Goal: Information Seeking & Learning: Check status

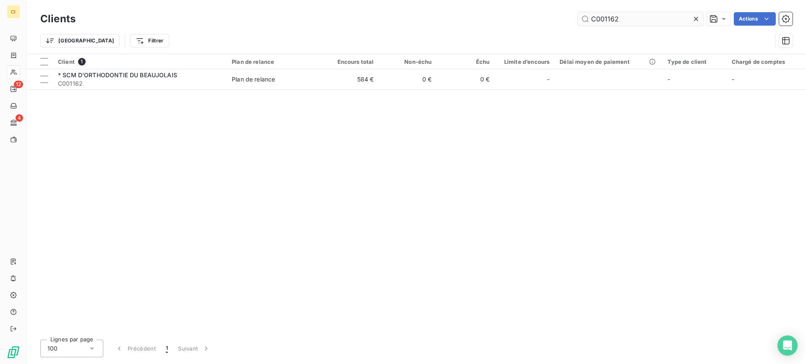
drag, startPoint x: 604, startPoint y: 18, endPoint x: 653, endPoint y: 16, distance: 49.2
click at [653, 16] on input "C001162" at bounding box center [640, 18] width 126 height 13
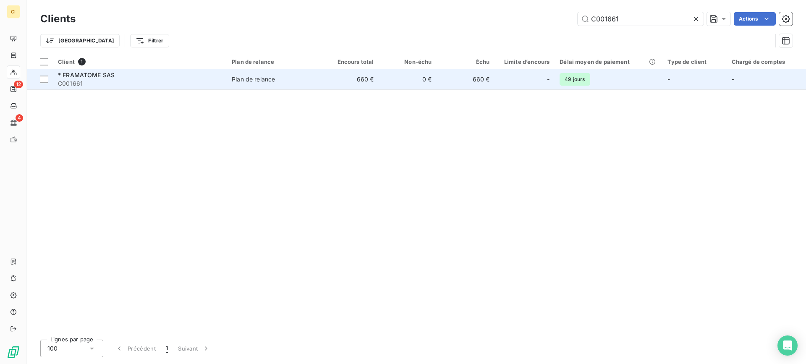
type input "C001661"
click at [83, 82] on span "C001661" at bounding box center [140, 83] width 164 height 8
click at [83, 81] on span "C001661" at bounding box center [140, 83] width 164 height 8
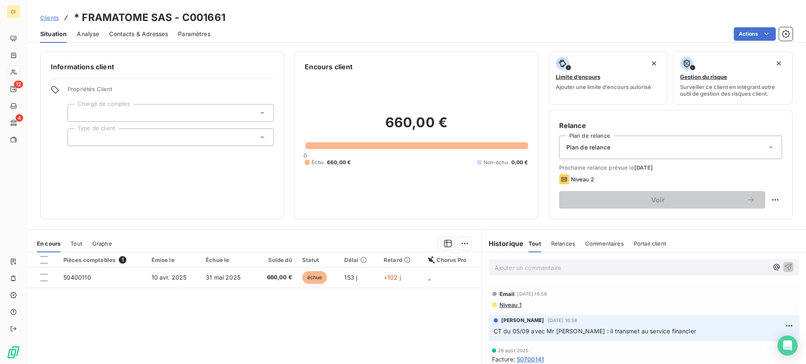
click at [505, 303] on span "Niveau 1" at bounding box center [510, 304] width 23 height 7
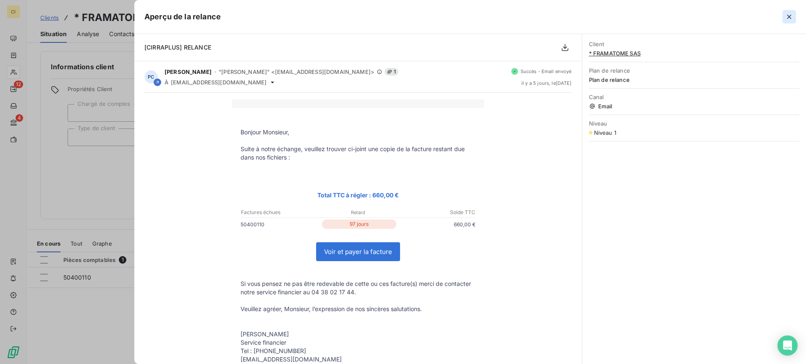
click at [787, 14] on icon "button" at bounding box center [789, 17] width 8 height 8
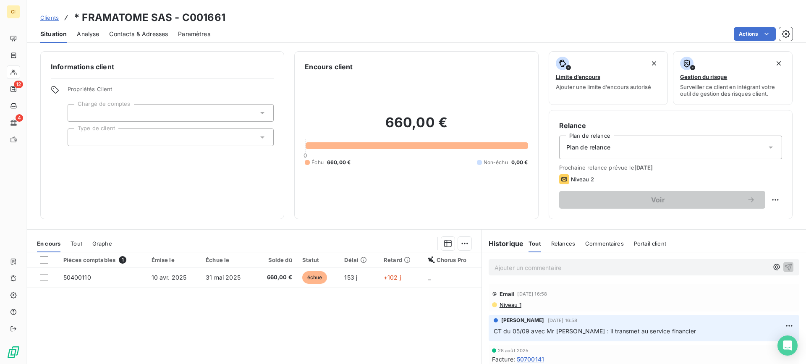
click at [522, 266] on p "Ajouter un commentaire ﻿" at bounding box center [631, 267] width 274 height 10
click at [527, 268] on span "A priori BDC pas reçu" at bounding box center [524, 266] width 60 height 7
click at [576, 266] on p "A priori BDC 25/26 pas reçu" at bounding box center [631, 267] width 274 height 10
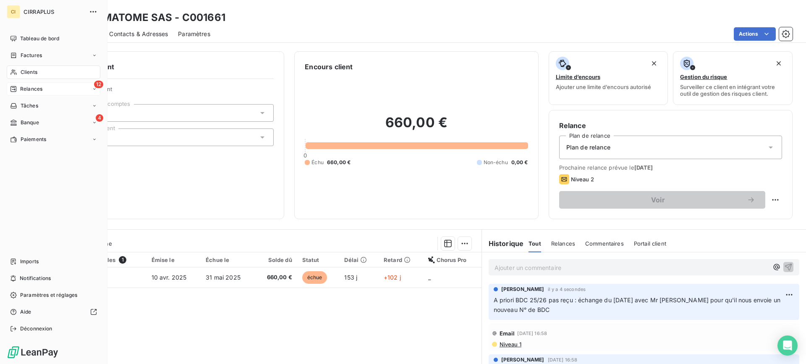
click at [34, 89] on span "Relances" at bounding box center [31, 89] width 22 height 8
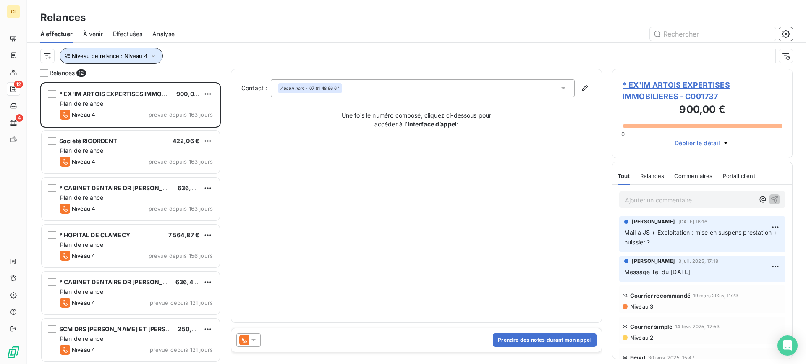
click at [149, 57] on icon "button" at bounding box center [153, 56] width 8 height 8
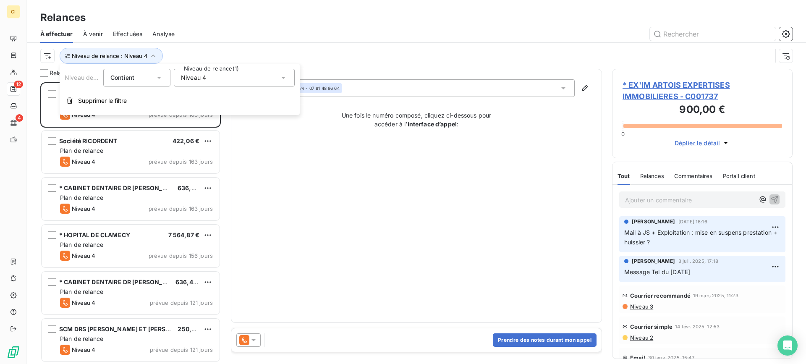
click at [282, 78] on icon at bounding box center [283, 77] width 8 height 8
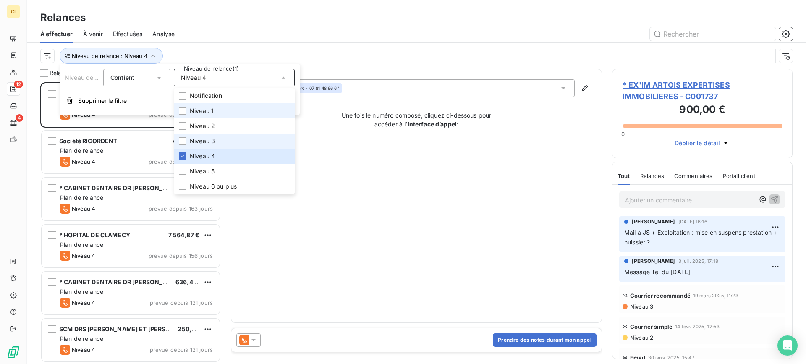
drag, startPoint x: 181, startPoint y: 112, endPoint x: 181, endPoint y: 134, distance: 21.8
click at [181, 111] on div at bounding box center [183, 111] width 8 height 8
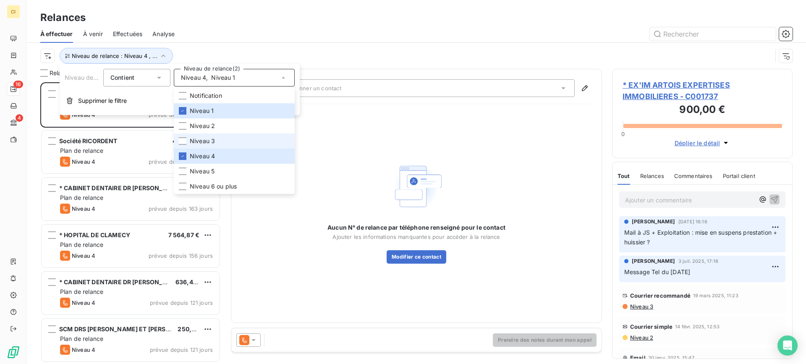
scroll to position [275, 174]
click at [180, 153] on div at bounding box center [183, 156] width 8 height 8
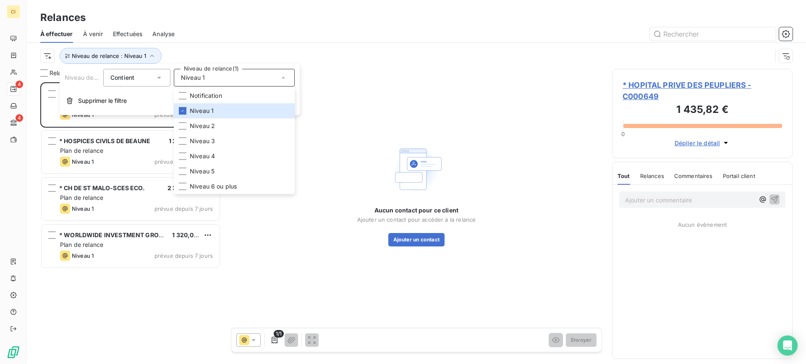
scroll to position [275, 174]
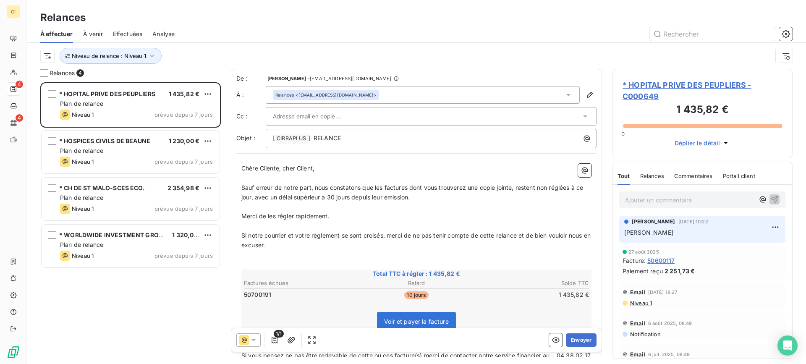
click at [222, 27] on div at bounding box center [489, 33] width 608 height 13
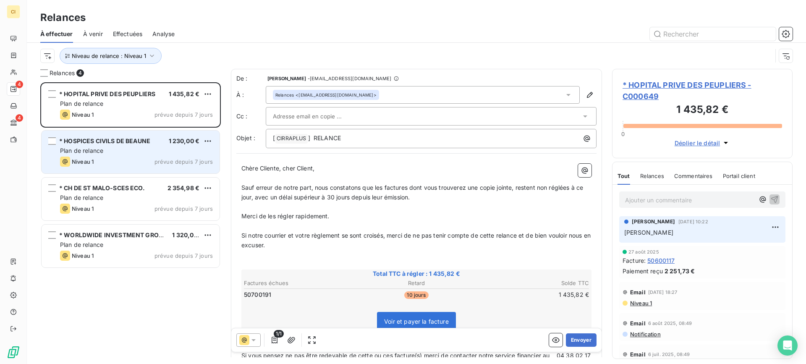
click at [129, 140] on span "* HOSPICES CIVILS DE BEAUNE" at bounding box center [104, 140] width 91 height 7
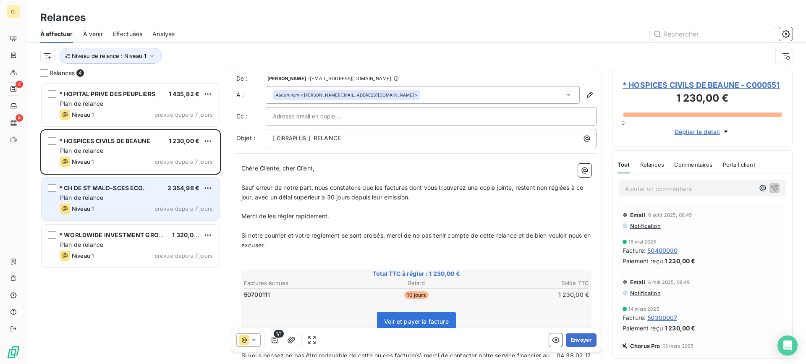
click at [133, 187] on span "* CH DE ST MALO-SCES ECO." at bounding box center [102, 187] width 86 height 7
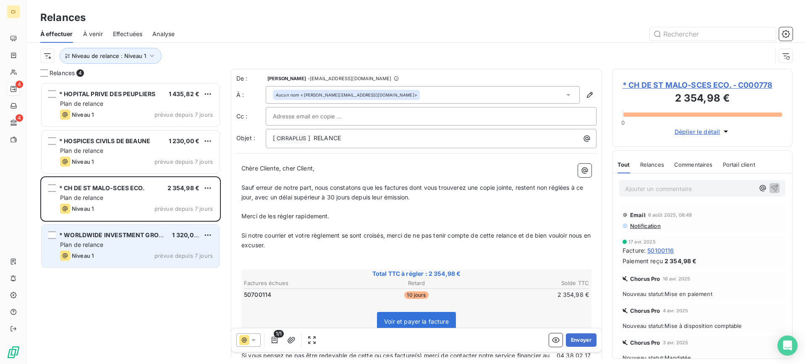
click at [128, 239] on div "* WORLDWIDE INVESTMENT GROUPE AG" at bounding box center [112, 235] width 106 height 8
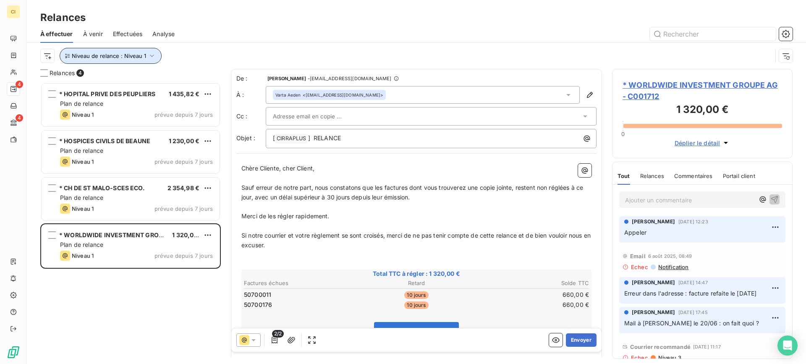
click at [152, 54] on icon "button" at bounding box center [152, 56] width 8 height 8
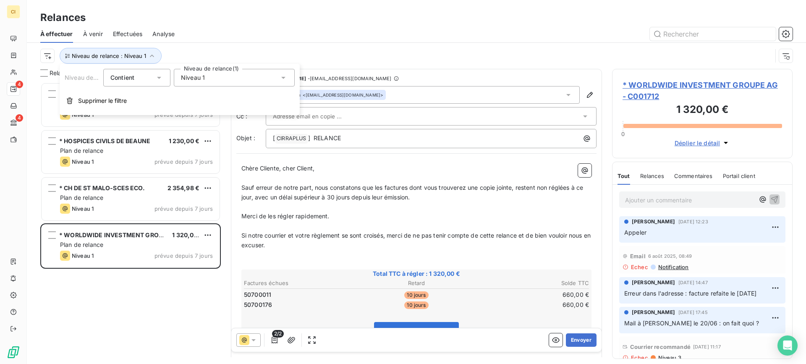
click at [286, 75] on icon at bounding box center [283, 77] width 8 height 8
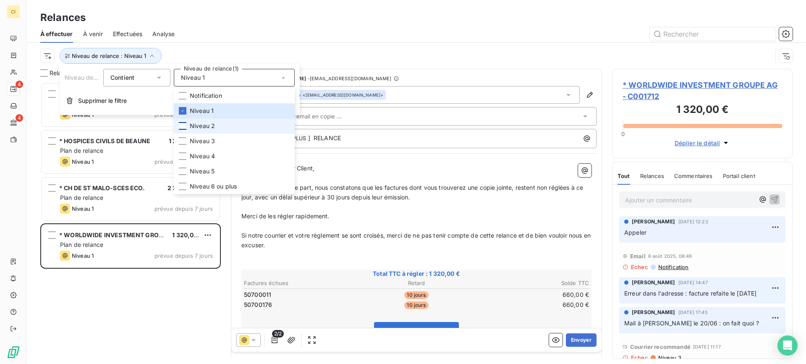
click at [183, 127] on div at bounding box center [183, 126] width 8 height 8
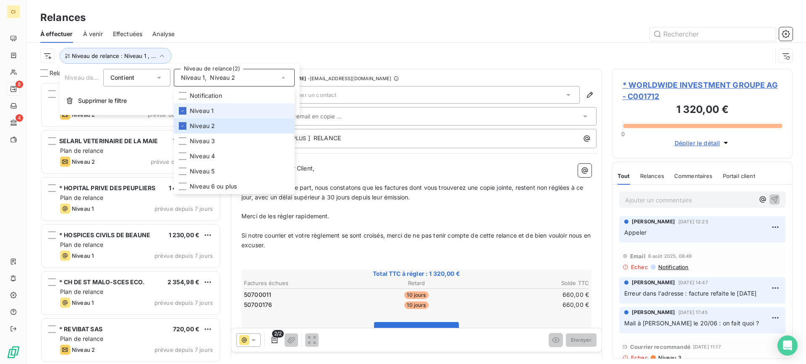
scroll to position [275, 174]
click at [183, 114] on div at bounding box center [183, 111] width 8 height 8
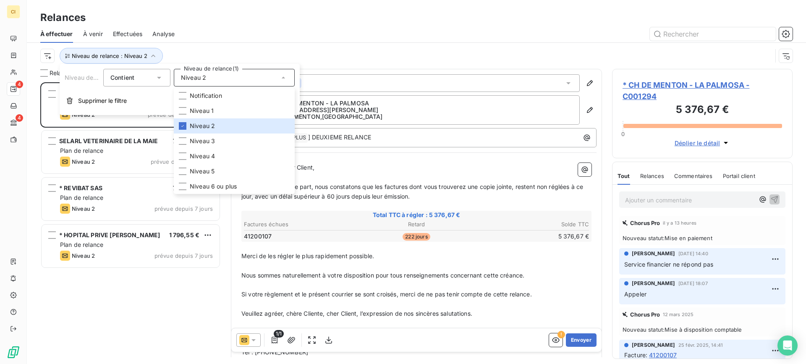
scroll to position [275, 174]
click at [231, 35] on div at bounding box center [489, 33] width 608 height 13
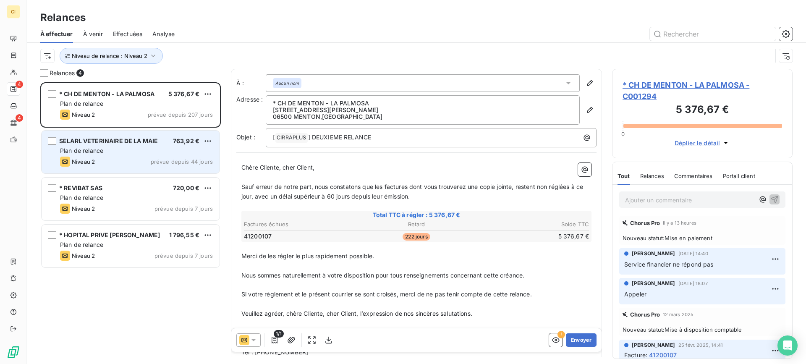
click at [115, 155] on div "SELARL VETERINAIRE DE LA MAIE 763,92 € Plan de relance Niveau 2 prévue depuis 4…" at bounding box center [131, 152] width 178 height 43
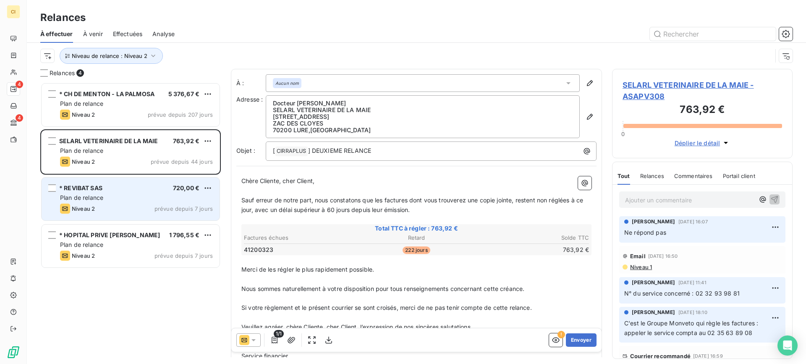
click at [111, 190] on div "* REVIBAT SAS 720,00 €" at bounding box center [136, 188] width 153 height 8
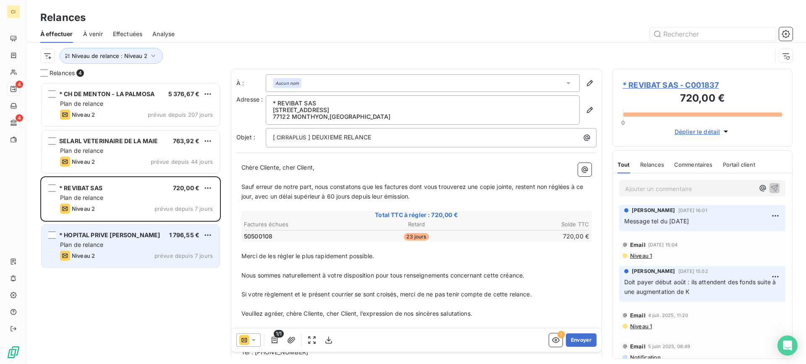
click at [98, 234] on span "* HOPITAL PRIVE [PERSON_NAME]" at bounding box center [109, 234] width 101 height 7
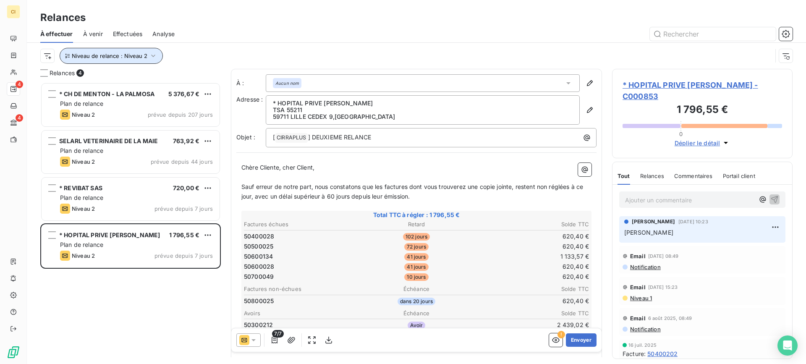
click at [153, 56] on icon "button" at bounding box center [153, 56] width 8 height 8
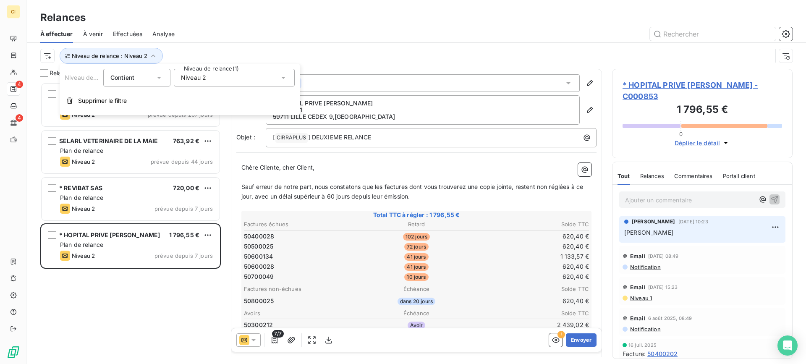
click at [287, 77] on icon at bounding box center [283, 77] width 8 height 8
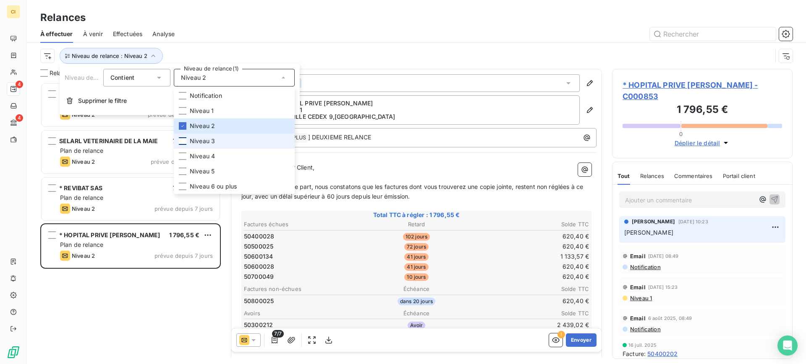
click at [186, 140] on div at bounding box center [183, 141] width 8 height 8
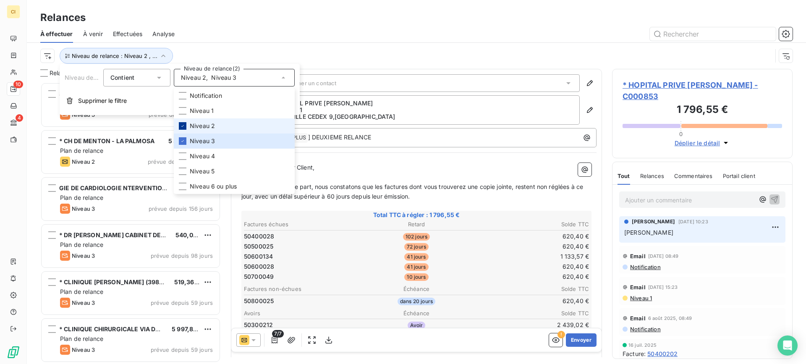
scroll to position [275, 174]
drag, startPoint x: 182, startPoint y: 125, endPoint x: 193, endPoint y: 101, distance: 26.3
click at [185, 120] on li "Niveau 2" at bounding box center [234, 125] width 121 height 15
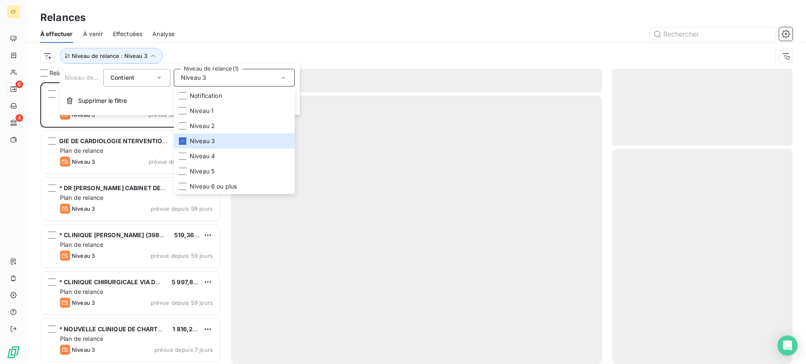
scroll to position [275, 174]
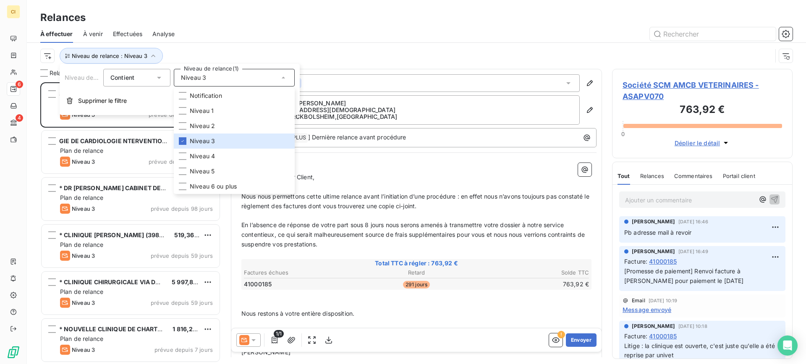
click at [211, 39] on div at bounding box center [489, 33] width 608 height 13
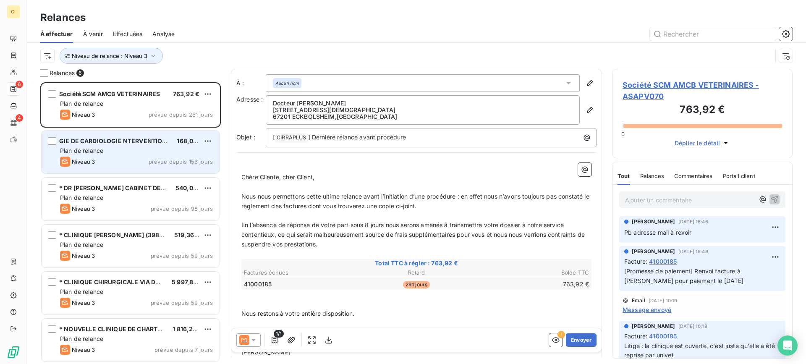
click at [118, 154] on div "Plan de relance" at bounding box center [136, 150] width 153 height 8
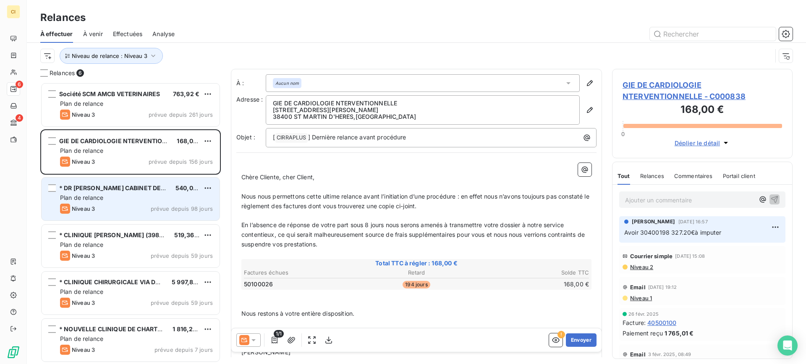
click at [108, 209] on div "Niveau 3 prévue depuis 98 jours" at bounding box center [136, 209] width 153 height 10
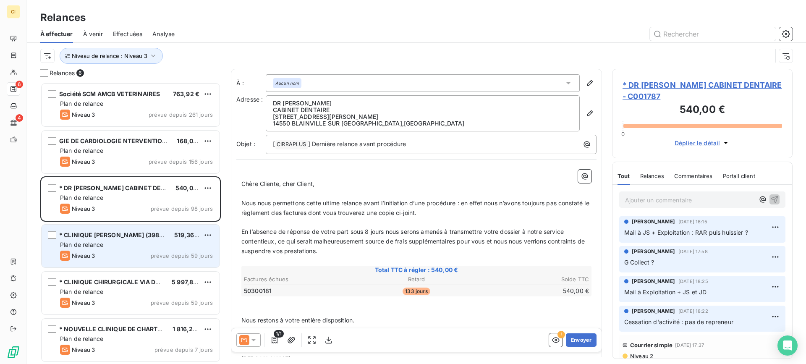
click at [104, 239] on div "* CLINIQUE [PERSON_NAME] (398SS)" at bounding box center [113, 235] width 108 height 8
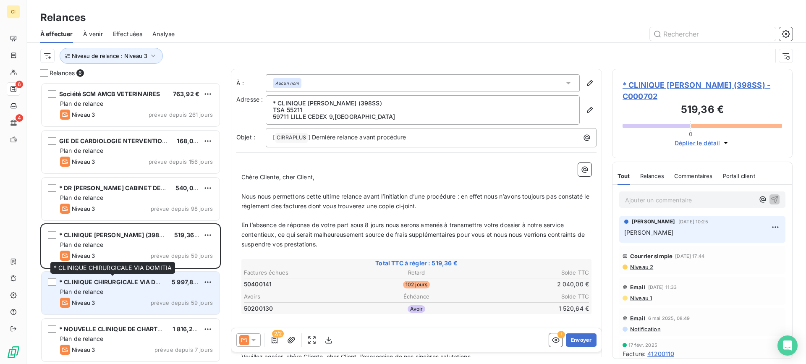
click at [97, 279] on span "* CLINIQUE CHIRURGICALE VIA DOMITIA" at bounding box center [118, 281] width 118 height 7
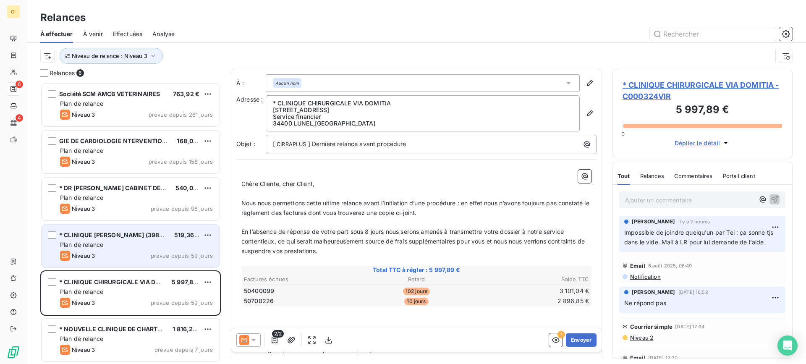
scroll to position [1, 0]
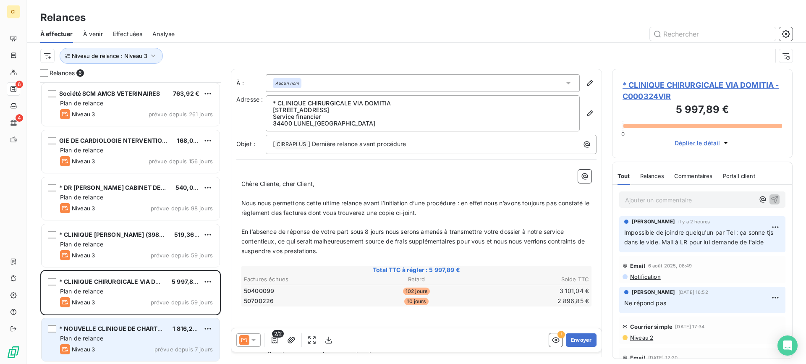
click at [119, 335] on div "Plan de relance" at bounding box center [136, 338] width 153 height 8
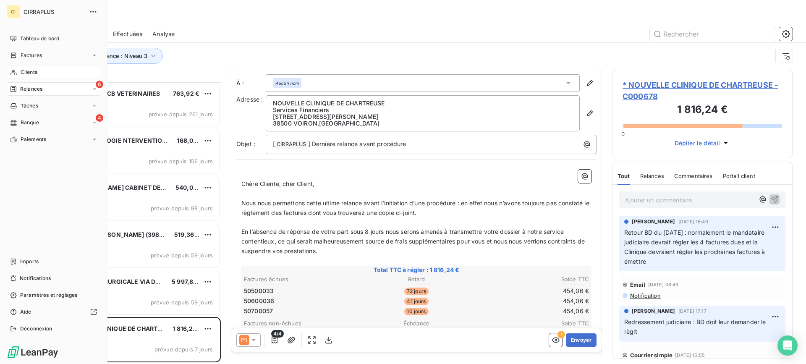
drag, startPoint x: 30, startPoint y: 72, endPoint x: 65, endPoint y: 72, distance: 35.2
click at [33, 72] on span "Clients" at bounding box center [29, 72] width 17 height 8
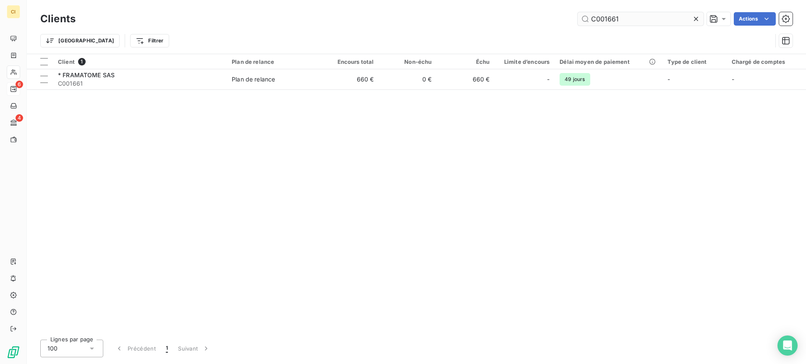
click at [618, 17] on input "C001661" at bounding box center [640, 18] width 126 height 13
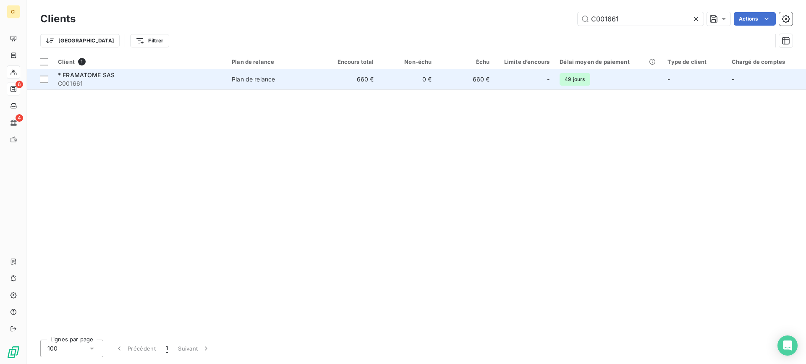
click at [93, 81] on span "C001661" at bounding box center [140, 83] width 164 height 8
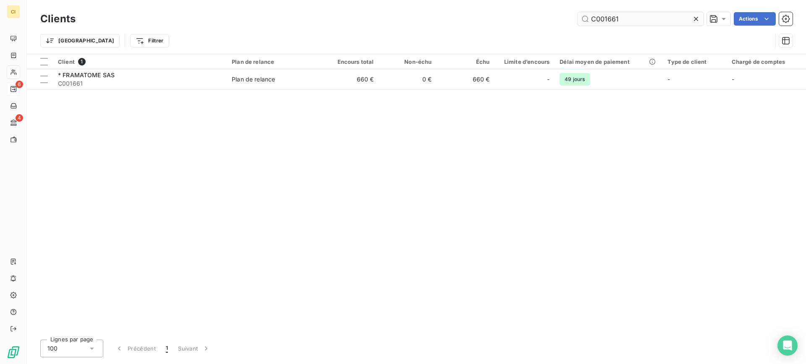
drag, startPoint x: 604, startPoint y: 17, endPoint x: 684, endPoint y: 17, distance: 80.6
click at [684, 17] on input "C001661" at bounding box center [640, 18] width 126 height 13
click at [612, 15] on input "C000499" at bounding box center [640, 18] width 126 height 13
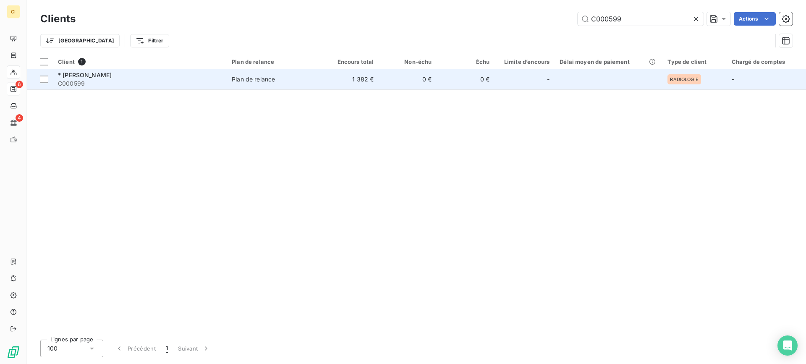
type input "C000599"
click at [83, 77] on span "* [PERSON_NAME]" at bounding box center [85, 74] width 54 height 7
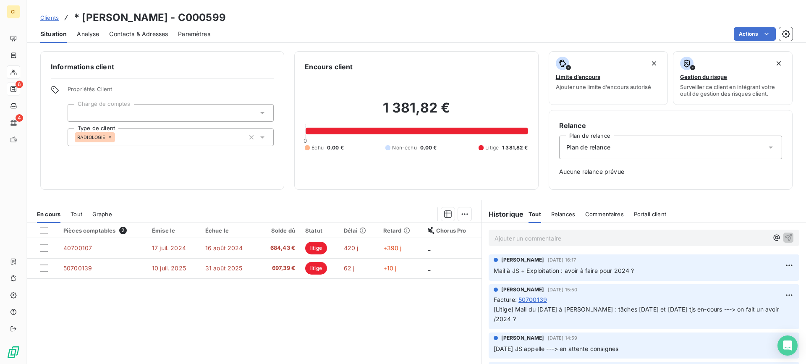
click at [510, 238] on p "Ajouter un commentaire ﻿" at bounding box center [631, 238] width 274 height 10
click at [612, 239] on span "JS a envoyé un mail le [DATE] au client : avoirs" at bounding box center [559, 237] width 131 height 7
click at [614, 238] on span "JS a envoyé un mail le [DATE] au client : des avoirs" at bounding box center [566, 237] width 144 height 7
drag, startPoint x: 613, startPoint y: 238, endPoint x: 646, endPoint y: 236, distance: 33.2
click at [646, 236] on p "JS a envoyé un mail le [DATE] au client : des avoirs" at bounding box center [631, 238] width 274 height 10
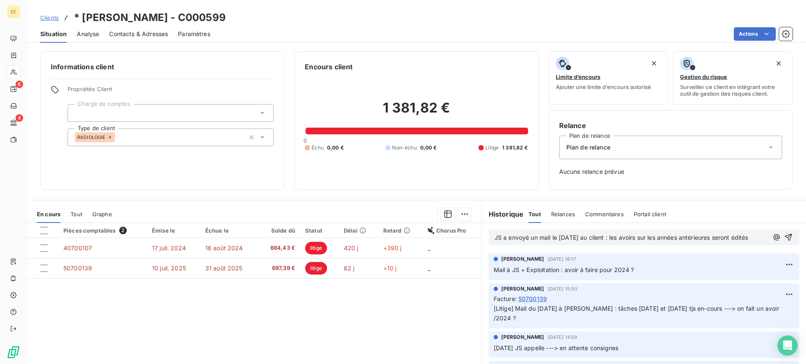
click at [717, 237] on span "JS a envoyé un mail le [DATE] au client : les avoirs sur les années antérieures…" at bounding box center [621, 237] width 254 height 7
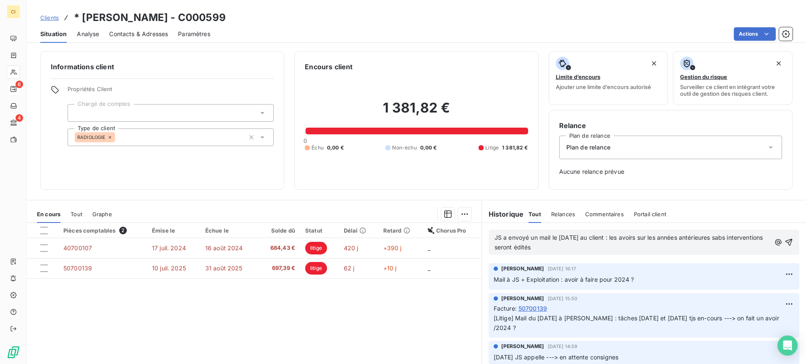
click at [723, 238] on span "JS a envoyé un mail le [DATE] au client : les avoirs sur les années antérieures…" at bounding box center [629, 242] width 270 height 17
click at [575, 248] on p "JS a envoyé un mail le [DATE] au client : les avoirs sur les années antérieures…" at bounding box center [632, 242] width 276 height 19
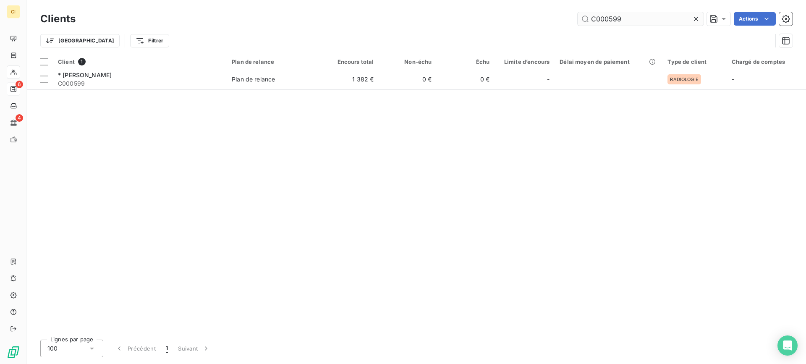
drag, startPoint x: 603, startPoint y: 19, endPoint x: 686, endPoint y: 21, distance: 83.1
click at [686, 21] on input "C000599" at bounding box center [640, 18] width 126 height 13
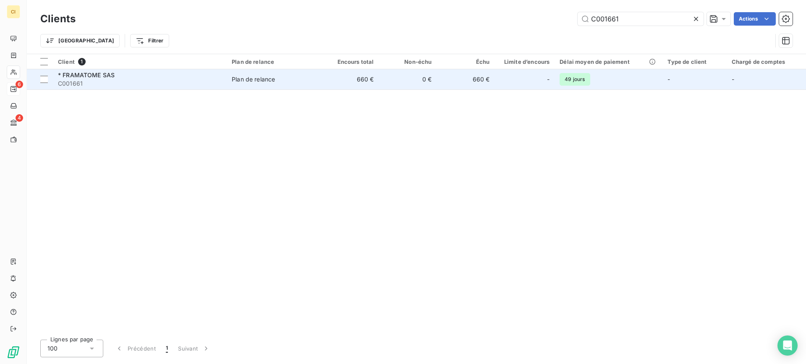
type input "C001661"
click at [97, 79] on span "C001661" at bounding box center [140, 83] width 164 height 8
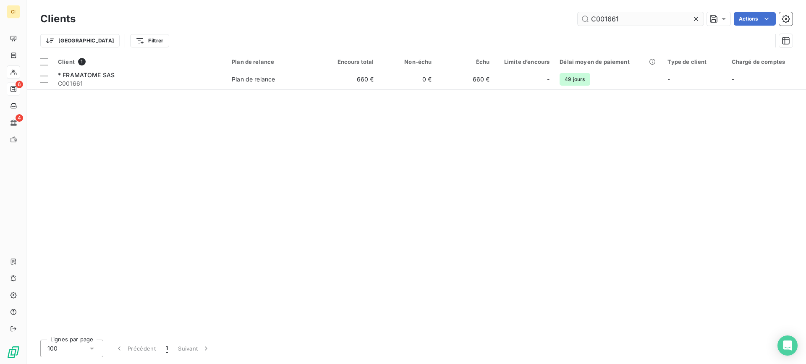
drag, startPoint x: 604, startPoint y: 19, endPoint x: 690, endPoint y: 18, distance: 86.0
click at [690, 18] on input "C001661" at bounding box center [640, 18] width 126 height 13
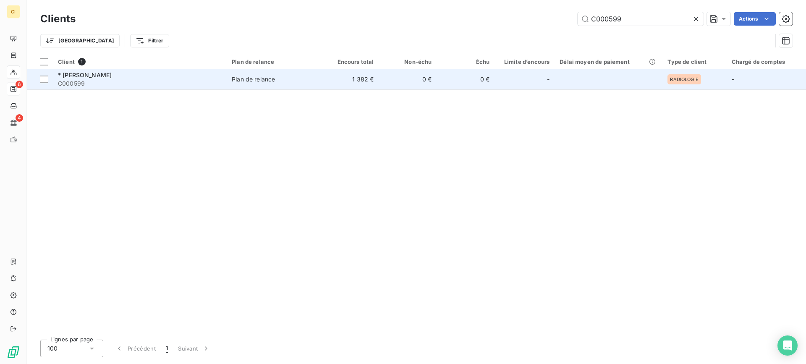
type input "C000599"
click at [78, 78] on span "* [PERSON_NAME]" at bounding box center [85, 74] width 54 height 7
